Goal: Information Seeking & Learning: Learn about a topic

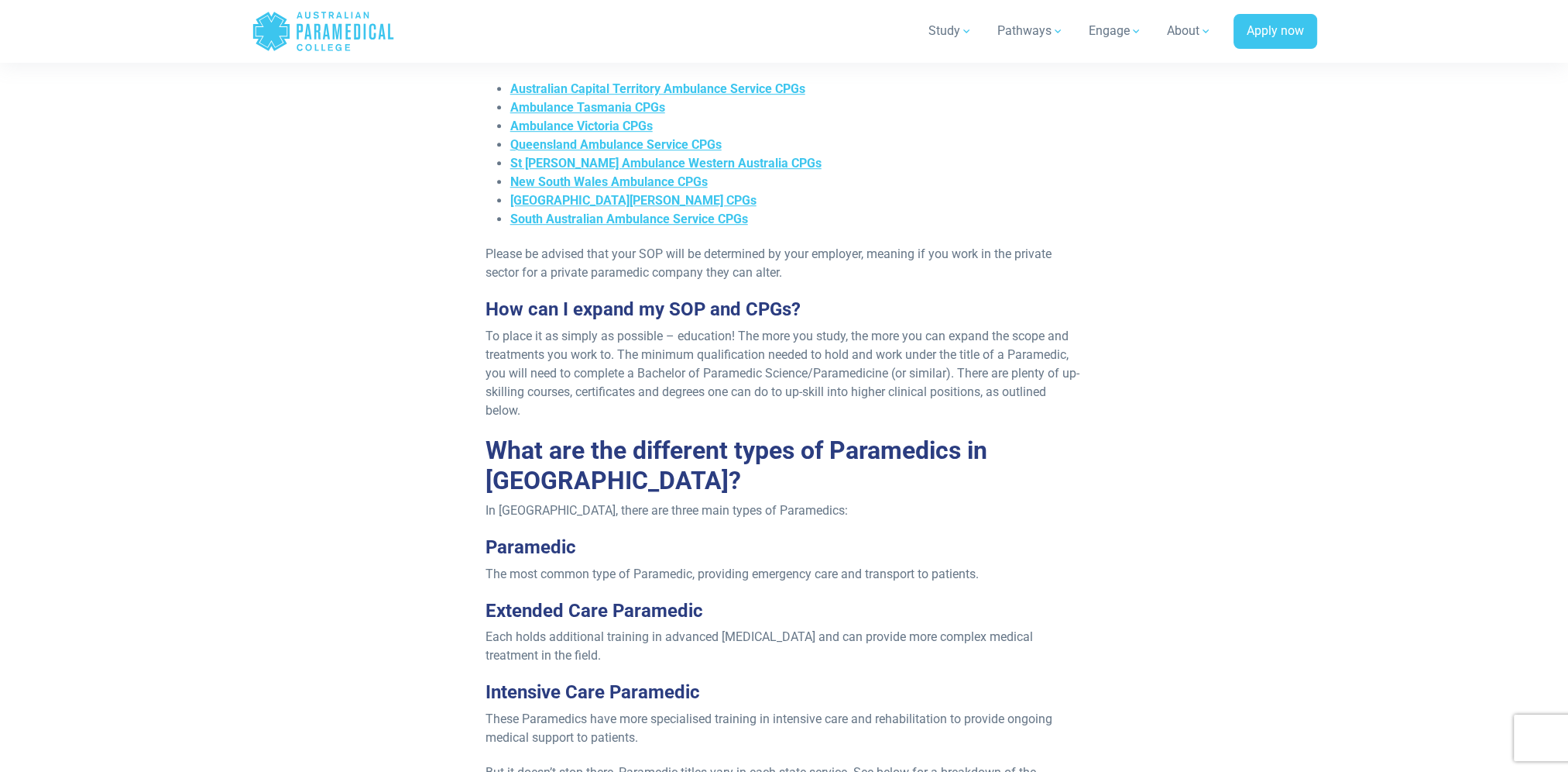
scroll to position [930, 0]
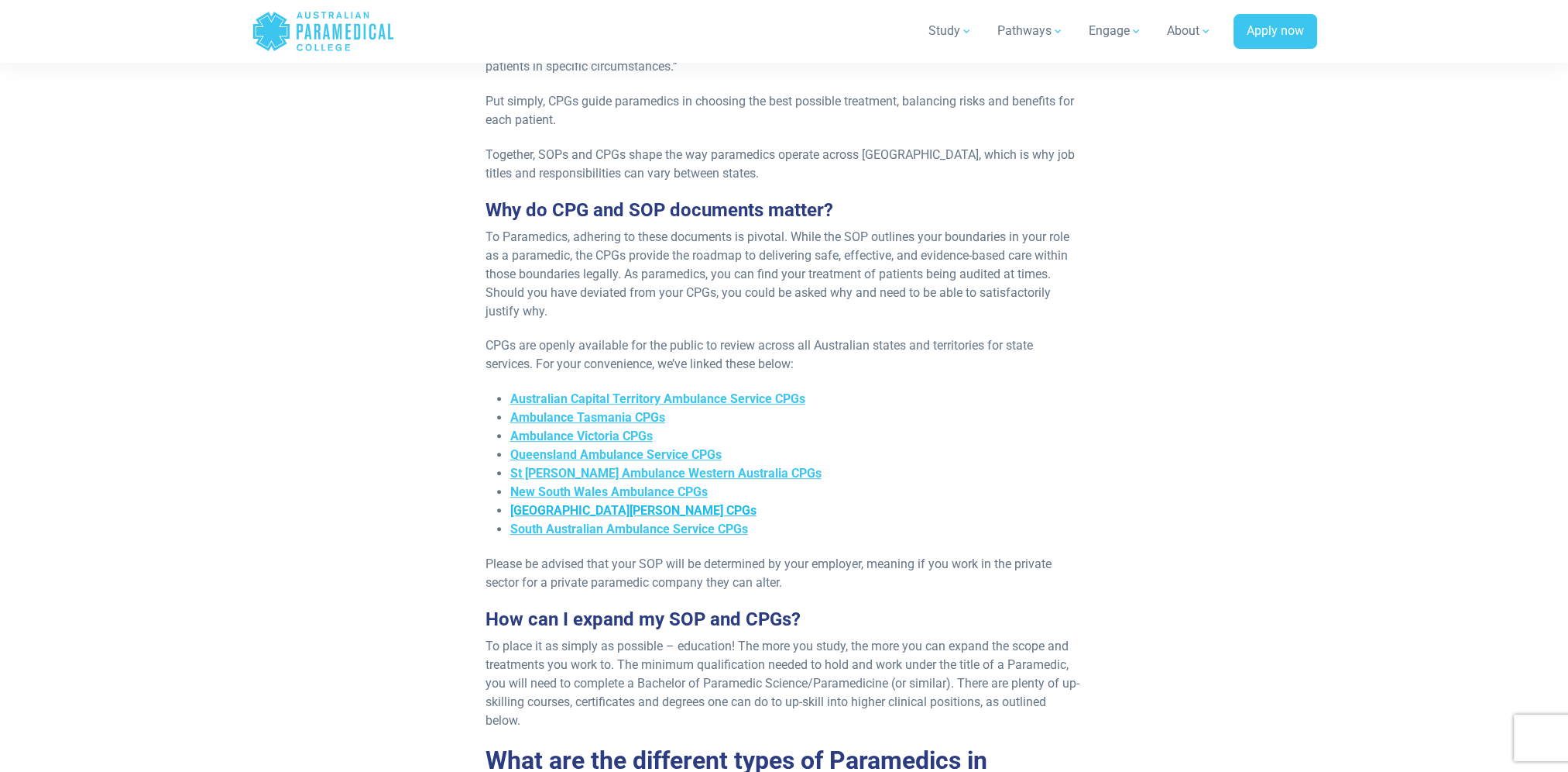
click at [569, 503] on span "[GEOGRAPHIC_DATA][PERSON_NAME] CPGs" at bounding box center [633, 510] width 246 height 15
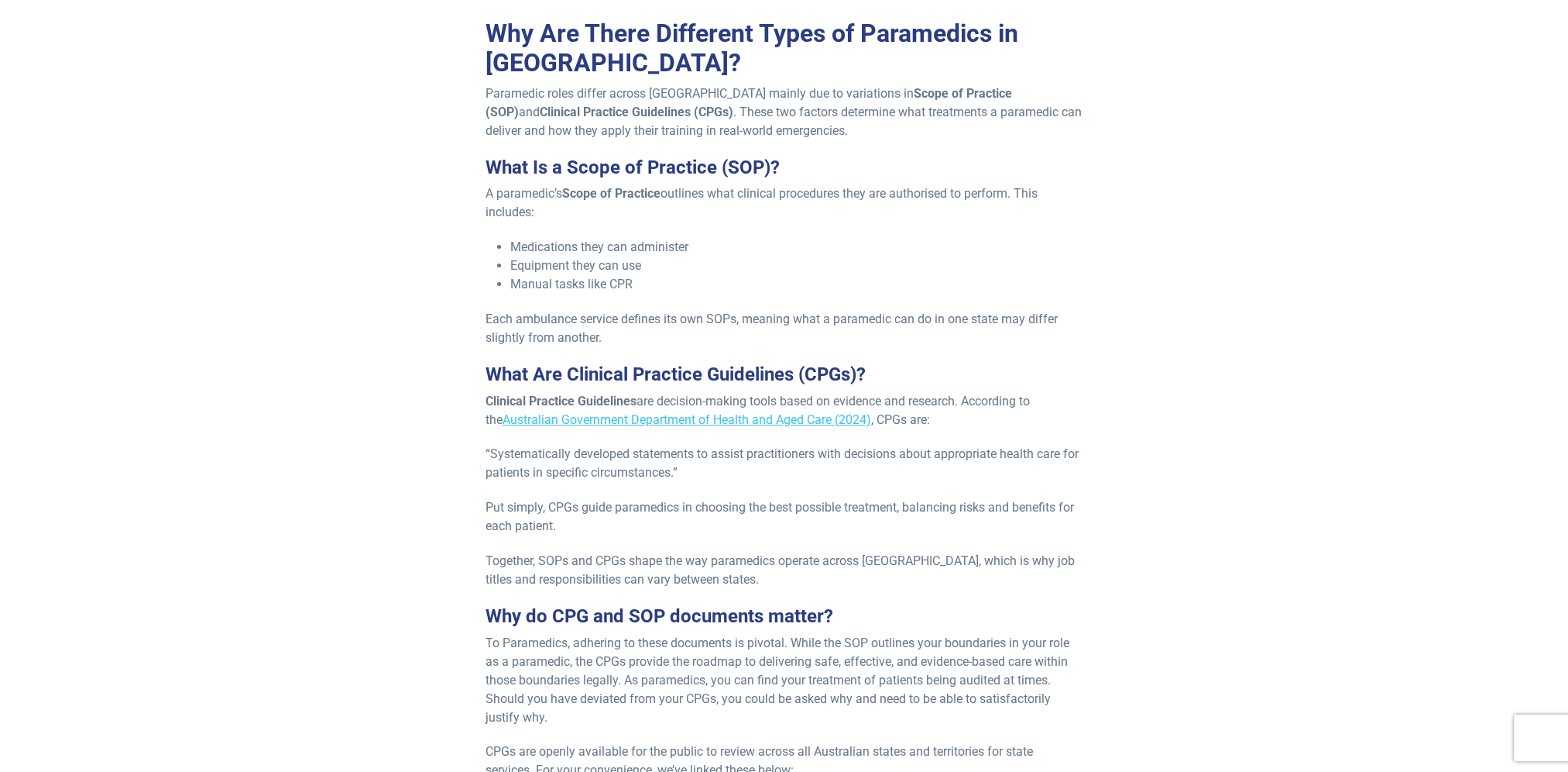
scroll to position [0, 0]
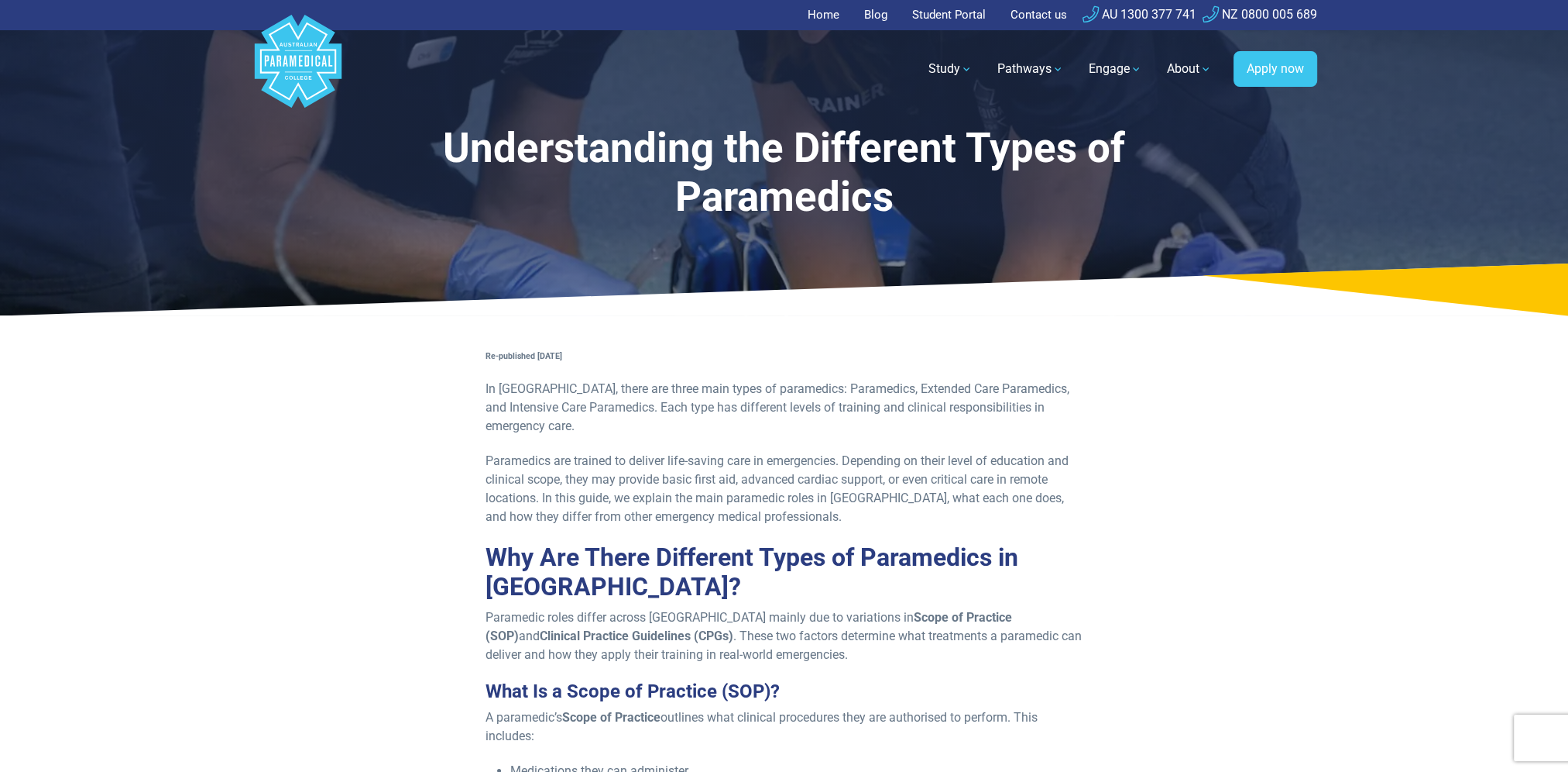
drag, startPoint x: 344, startPoint y: 364, endPoint x: 445, endPoint y: 58, distance: 322.2
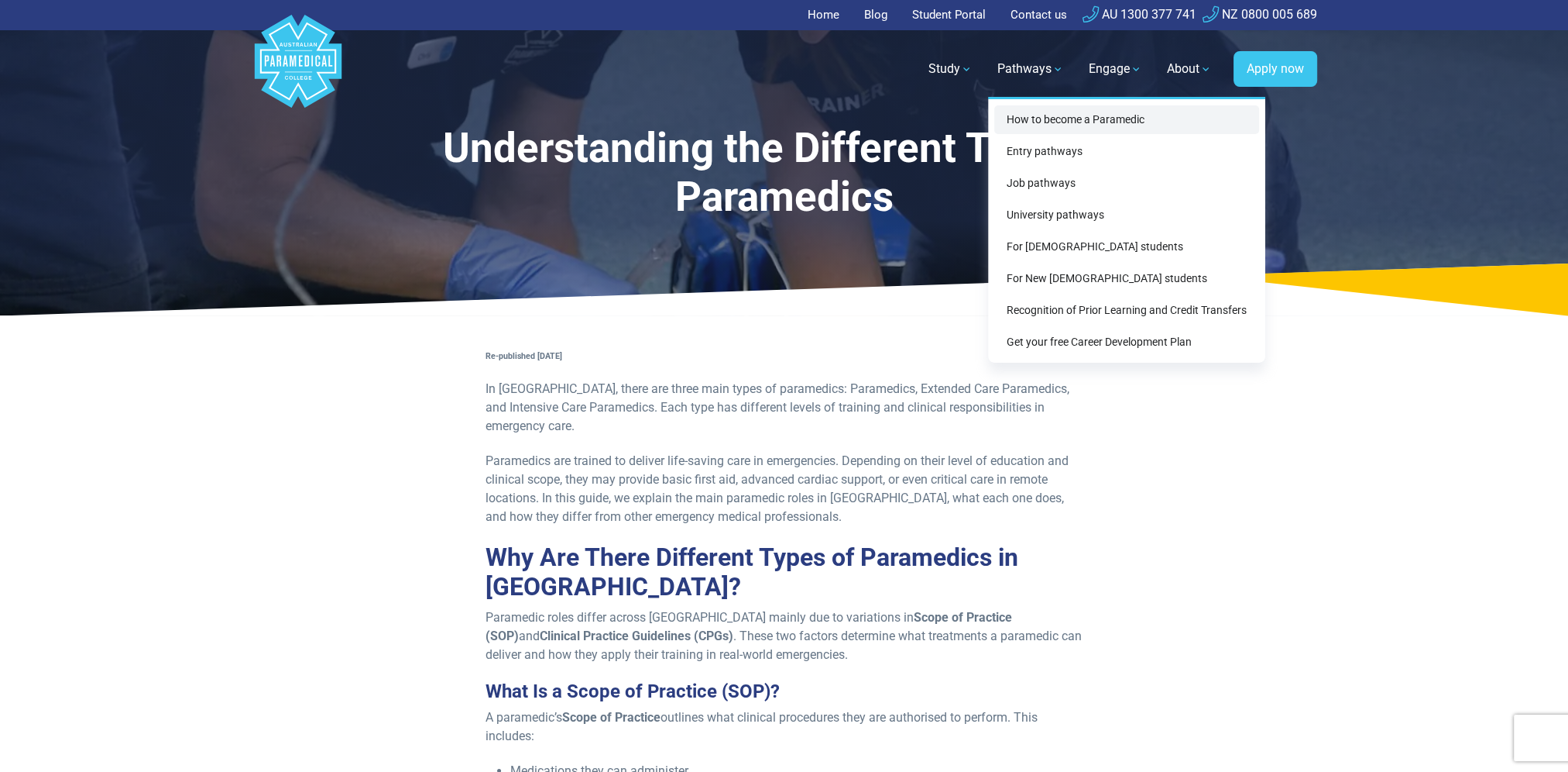
click at [1124, 117] on link "How to become a Paramedic" at bounding box center [1127, 120] width 265 height 28
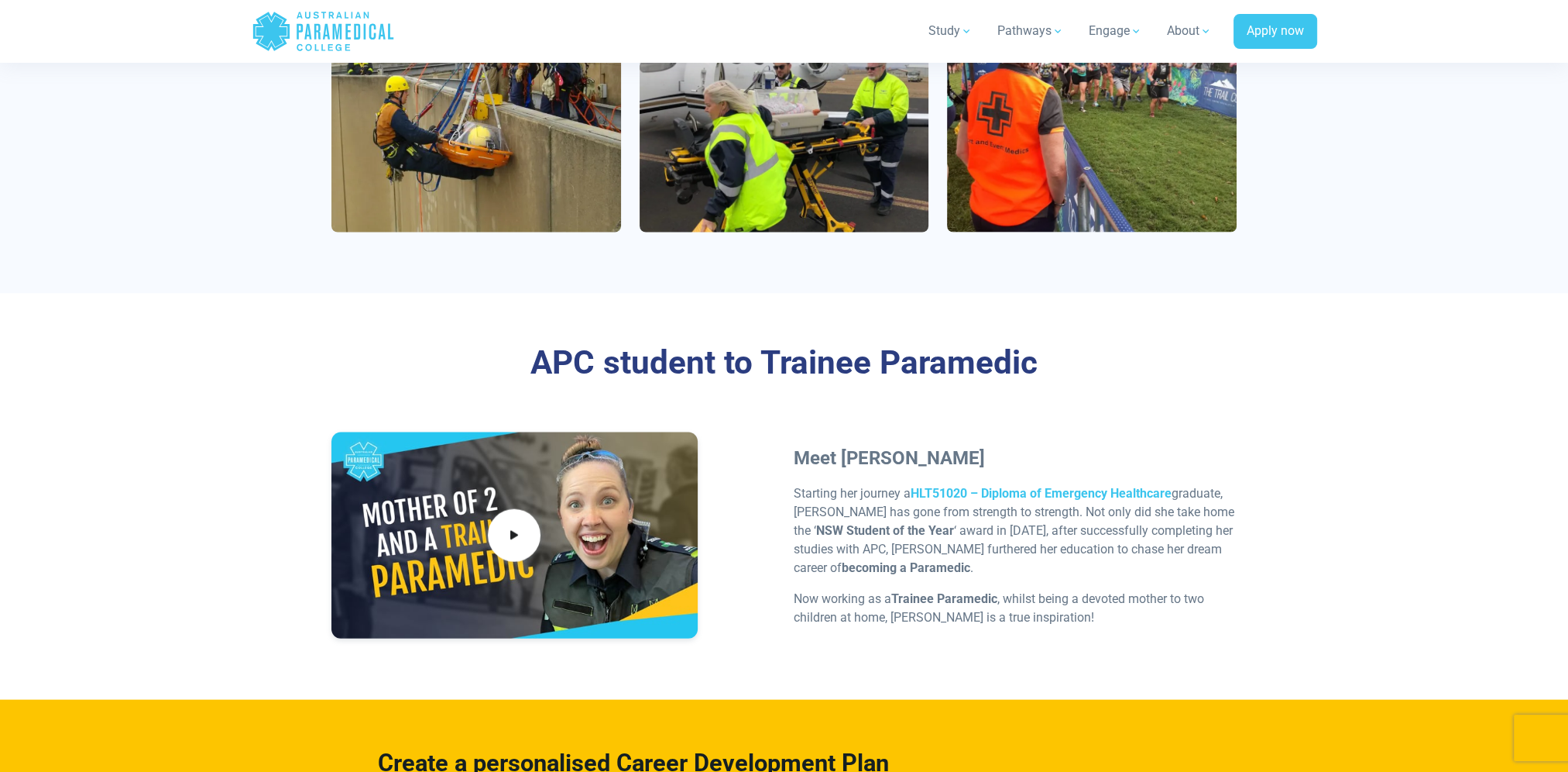
scroll to position [4339, 0]
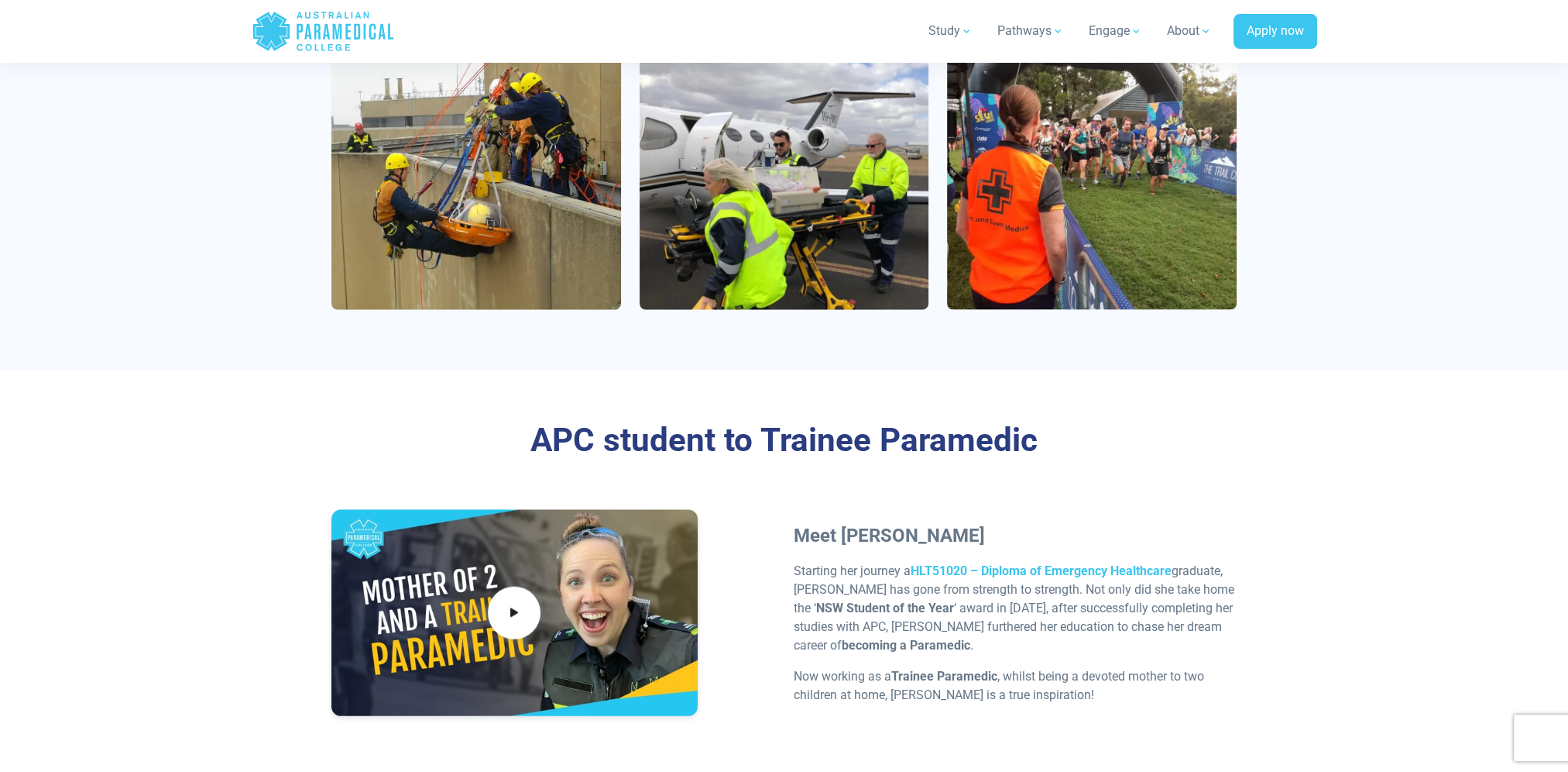
drag, startPoint x: 146, startPoint y: 520, endPoint x: 157, endPoint y: 651, distance: 131.5
click at [157, 651] on section "APC student to Trainee Paramedic Meet Sarah Sgroi Starting her journey a HLT510…" at bounding box center [784, 574] width 1568 height 406
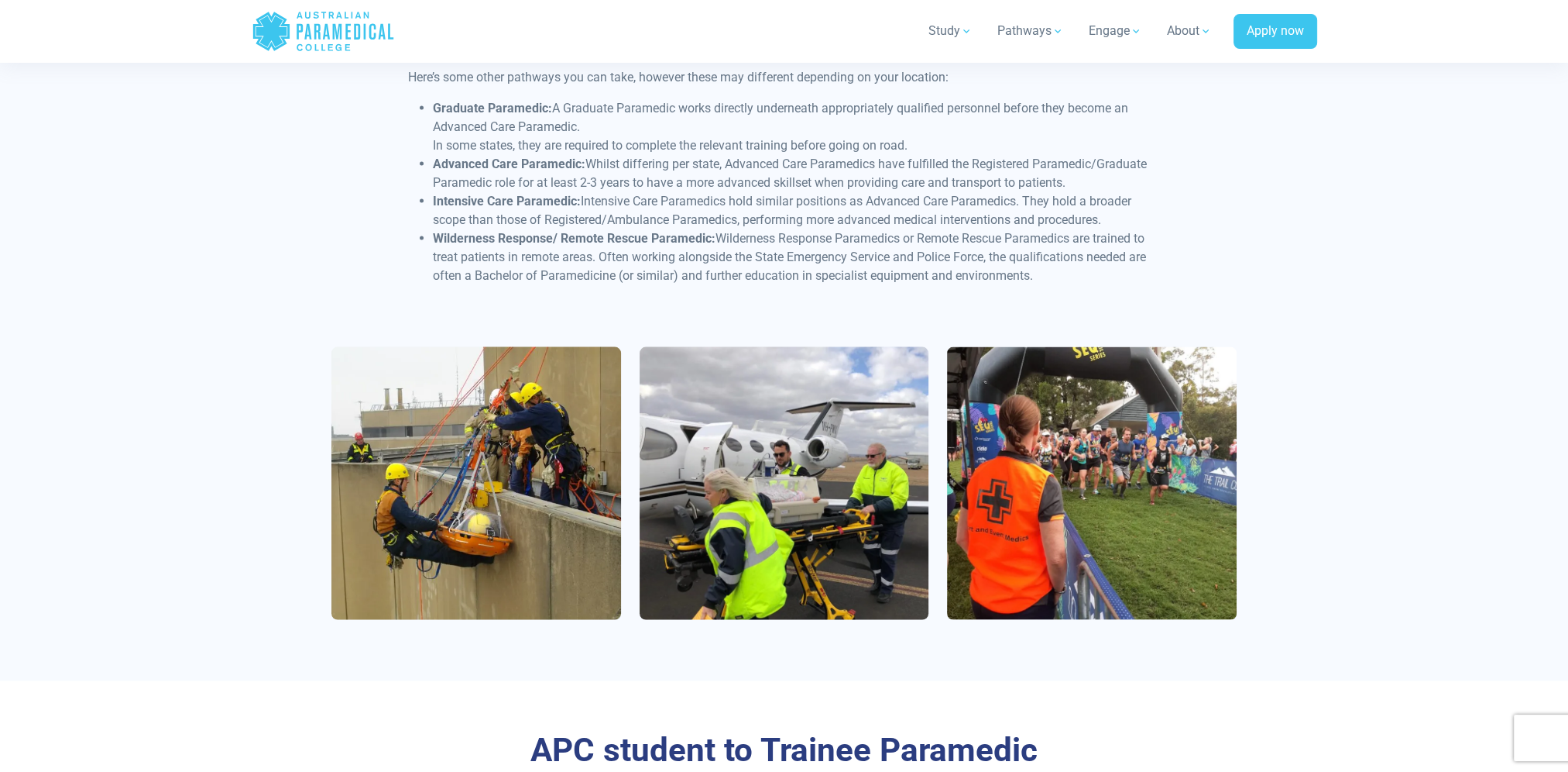
scroll to position [3951, 0]
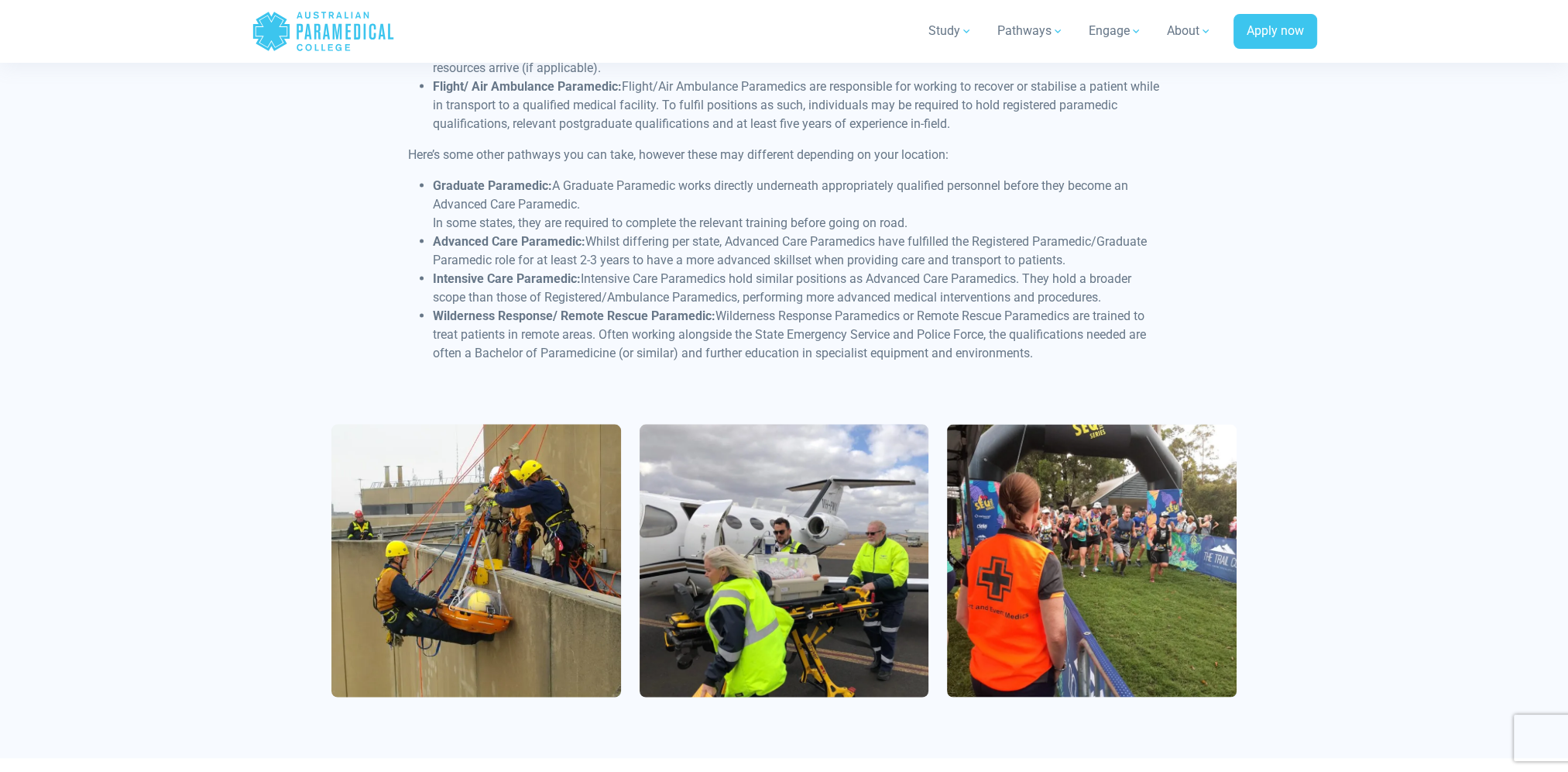
drag, startPoint x: 912, startPoint y: 627, endPoint x: 805, endPoint y: 651, distance: 109.7
click at [805, 651] on div "Types of Paramedics in Australia and New Zealand There are different career pat…" at bounding box center [784, 211] width 1084 height 1094
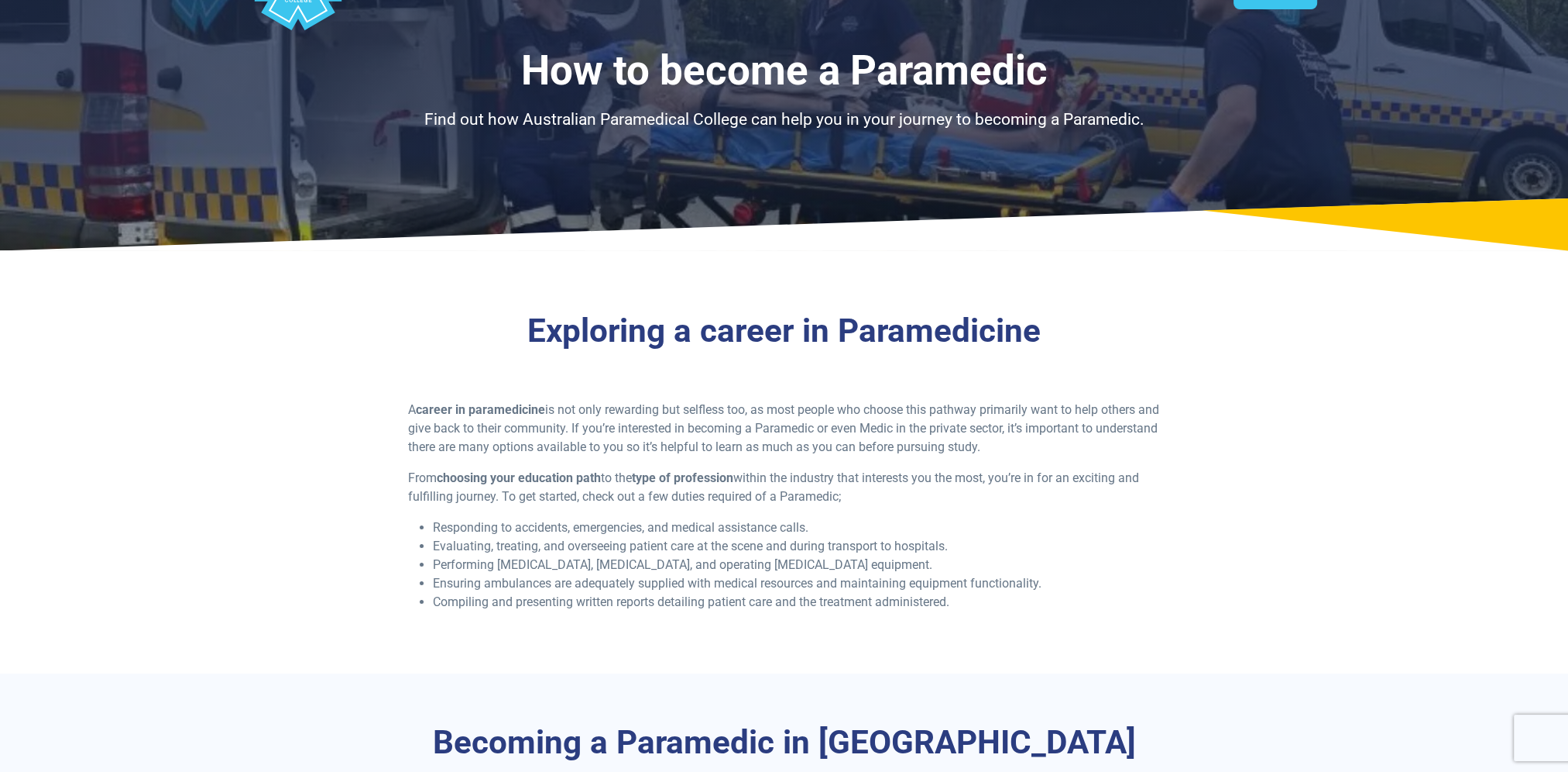
scroll to position [0, 0]
